Goal: Navigation & Orientation: Understand site structure

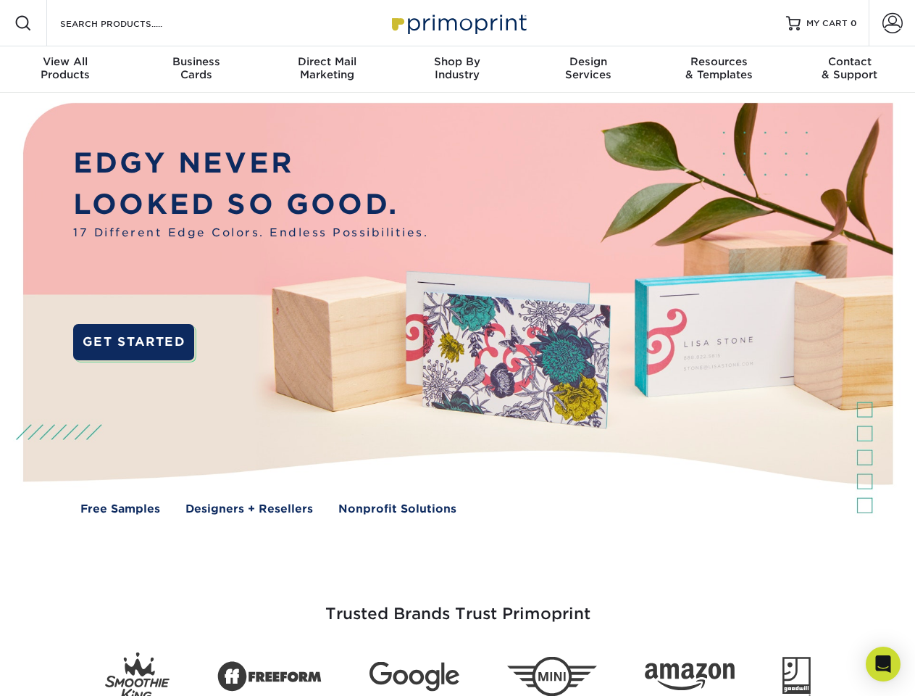
click at [457, 348] on img at bounding box center [457, 319] width 906 height 453
click at [23, 23] on span at bounding box center [22, 22] width 17 height 17
click at [892, 23] on span at bounding box center [893, 23] width 20 height 20
click at [65, 70] on div "View All Products" at bounding box center [65, 68] width 130 height 26
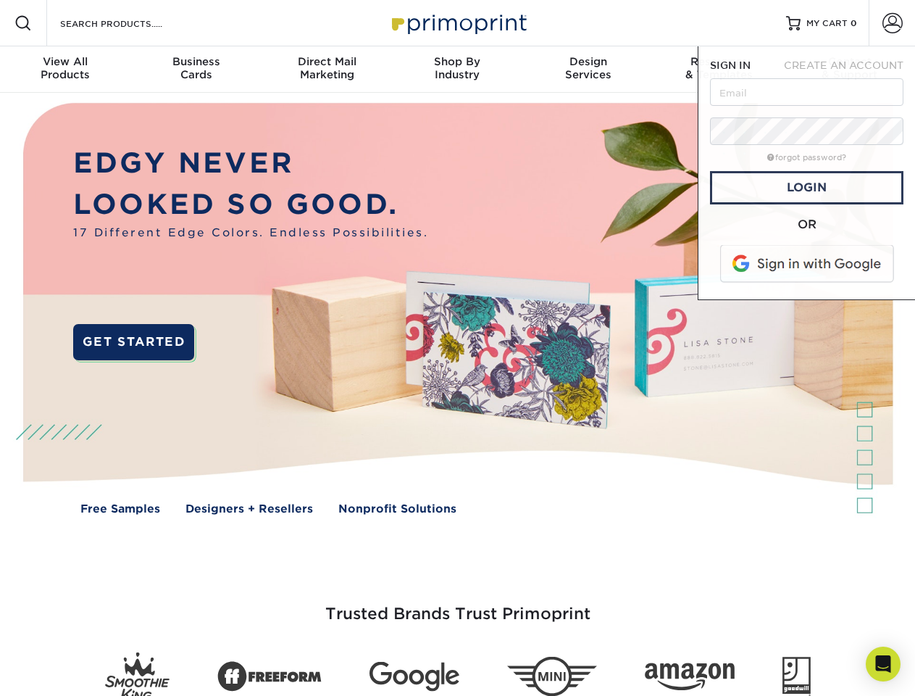
click at [196, 70] on div "Business Cards" at bounding box center [195, 68] width 130 height 26
click at [327, 70] on div "Direct Mail Marketing" at bounding box center [327, 68] width 130 height 26
click at [457, 70] on div "Shop By Industry" at bounding box center [457, 68] width 130 height 26
click at [588, 70] on div "Design Services" at bounding box center [588, 68] width 130 height 26
click at [719, 70] on span "SIGN IN" at bounding box center [730, 65] width 41 height 12
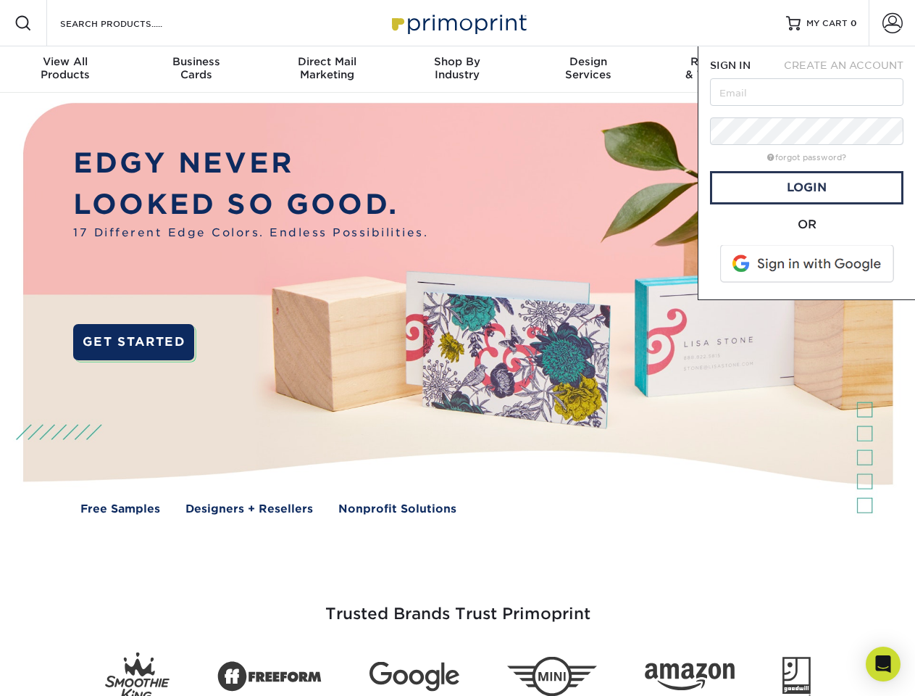
click at [850, 70] on div "Contact & Support" at bounding box center [850, 68] width 130 height 26
